Goal: Transaction & Acquisition: Purchase product/service

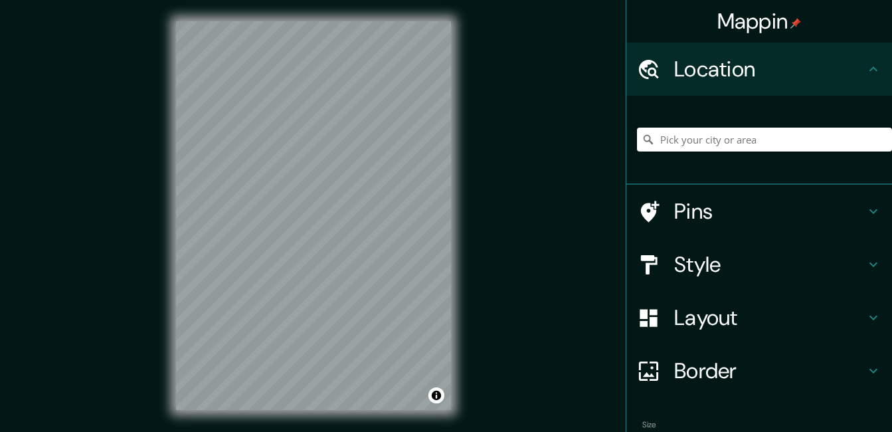
click at [660, 137] on input "Pick your city or area" at bounding box center [764, 139] width 255 height 24
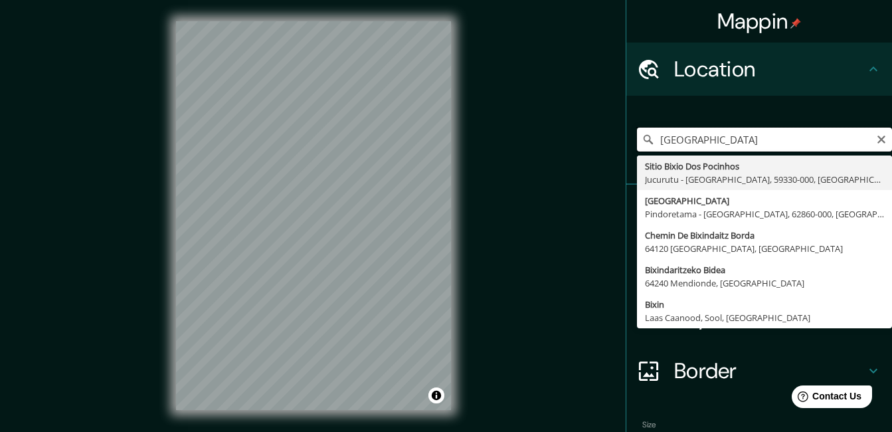
click at [659, 140] on input "[GEOGRAPHIC_DATA]" at bounding box center [764, 139] width 255 height 24
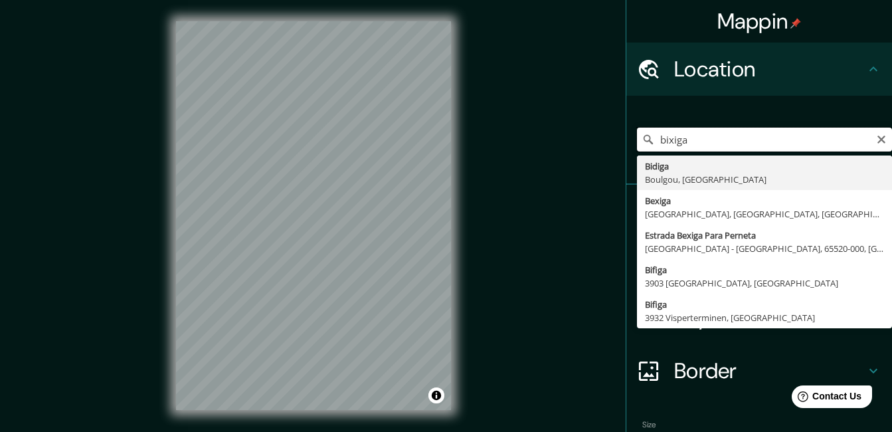
click at [669, 141] on input "bixiga" at bounding box center [764, 139] width 255 height 24
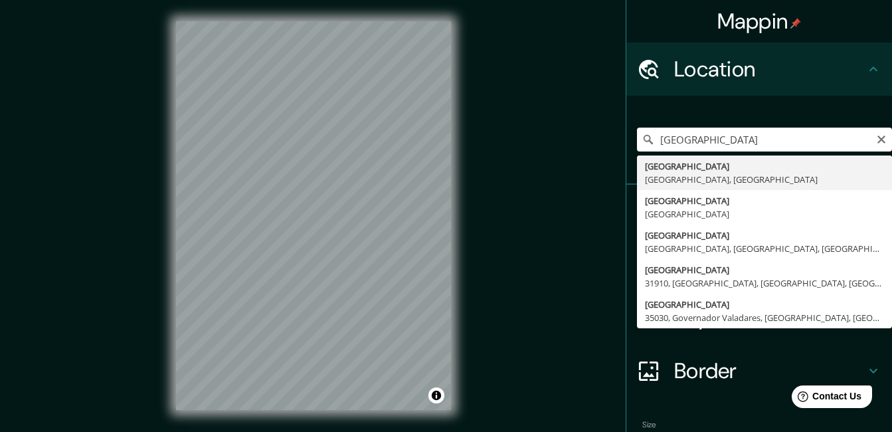
type input "[GEOGRAPHIC_DATA], [GEOGRAPHIC_DATA], [GEOGRAPHIC_DATA]"
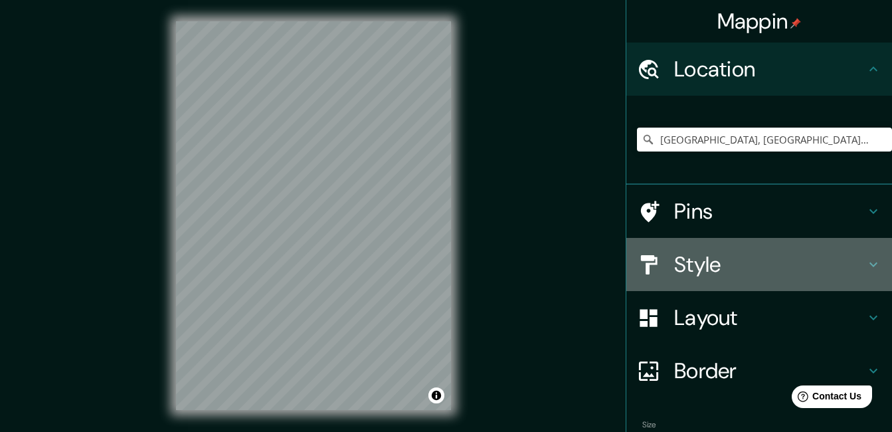
click at [695, 260] on h4 "Style" at bounding box center [769, 264] width 191 height 27
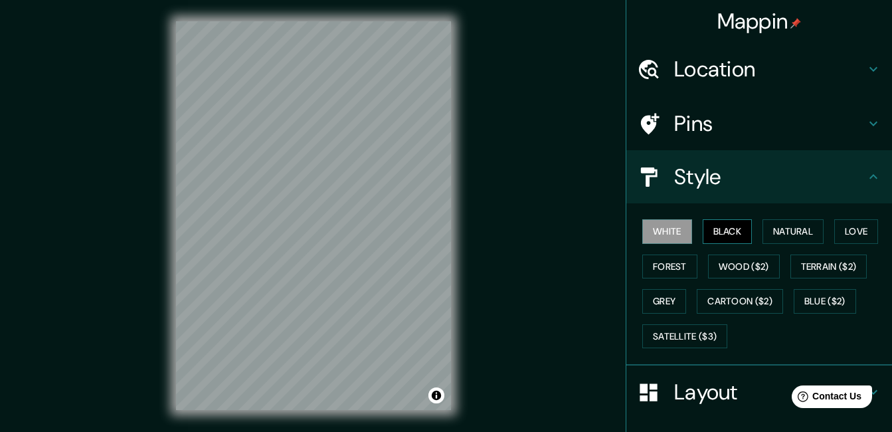
click at [739, 232] on button "Black" at bounding box center [727, 231] width 50 height 25
click at [664, 230] on button "White" at bounding box center [667, 231] width 50 height 25
click at [795, 228] on button "Natural" at bounding box center [792, 231] width 61 height 25
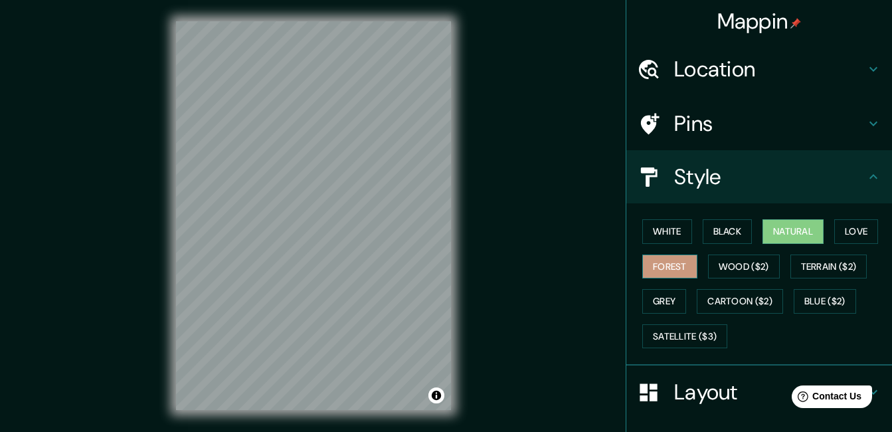
click at [657, 272] on button "Forest" at bounding box center [669, 266] width 55 height 25
click at [755, 266] on button "Wood ($2)" at bounding box center [744, 266] width 72 height 25
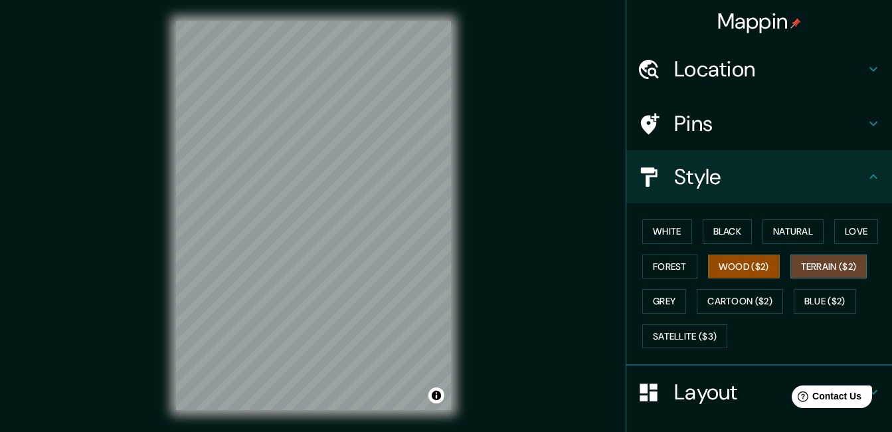
click at [826, 266] on button "Terrain ($2)" at bounding box center [828, 266] width 77 height 25
click at [645, 305] on button "Grey" at bounding box center [664, 301] width 44 height 25
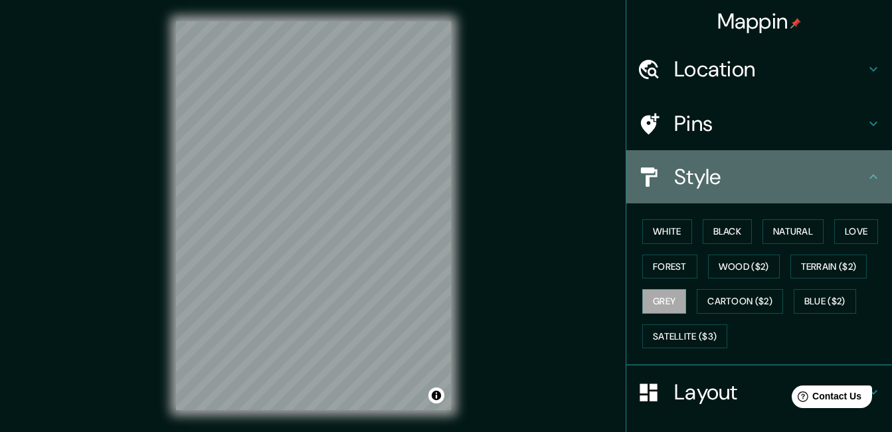
click at [706, 181] on h4 "Style" at bounding box center [769, 176] width 191 height 27
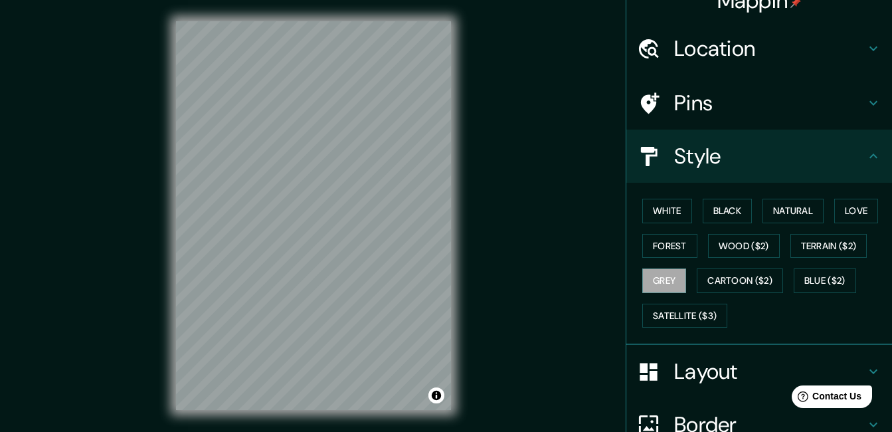
scroll to position [18, 0]
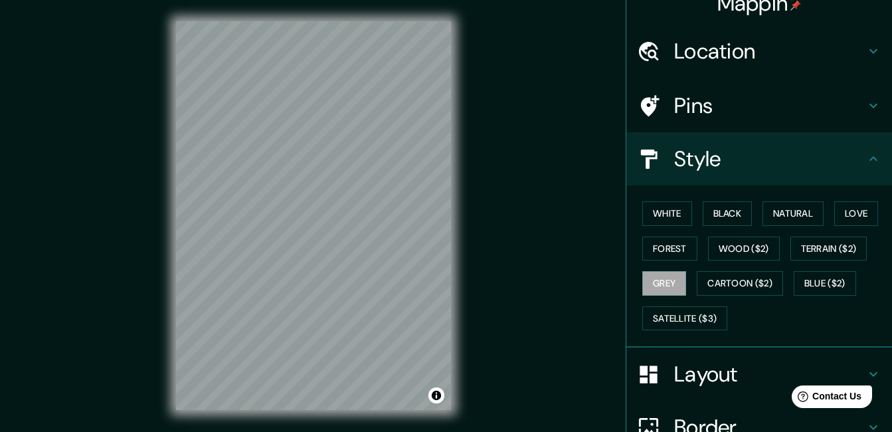
click at [716, 367] on h4 "Layout" at bounding box center [769, 373] width 191 height 27
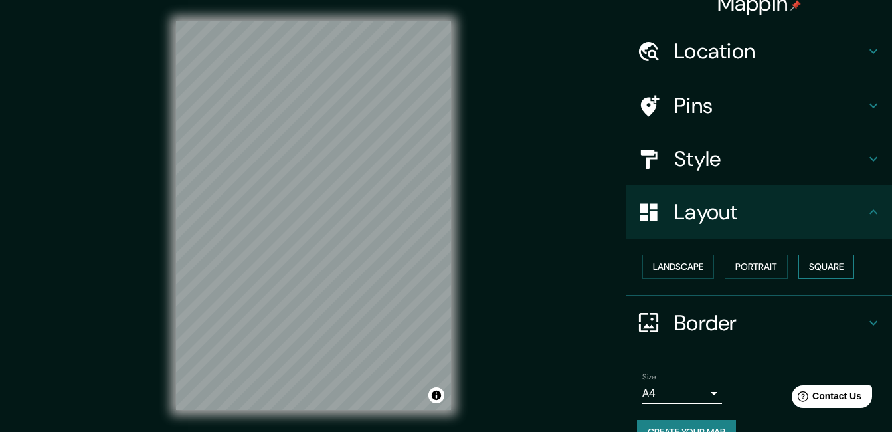
click at [827, 260] on button "Square" at bounding box center [826, 266] width 56 height 25
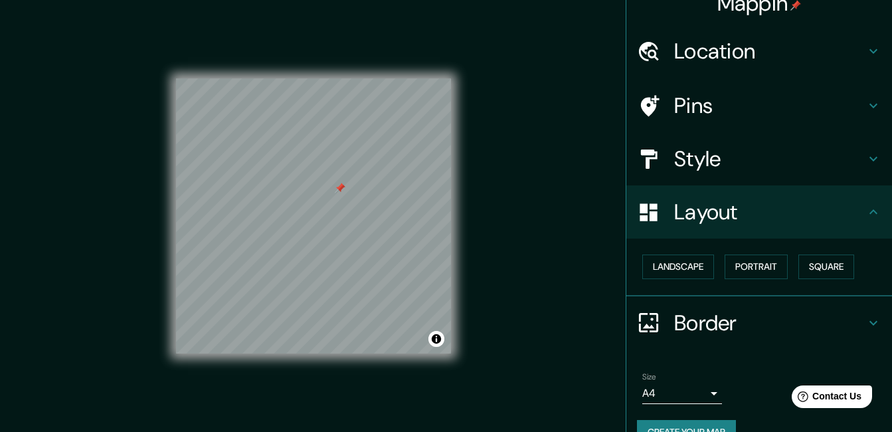
click at [341, 190] on div at bounding box center [340, 188] width 11 height 11
